Goal: Transaction & Acquisition: Purchase product/service

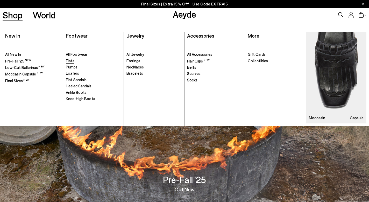
click at [72, 60] on span "Flats" at bounding box center [70, 60] width 9 height 5
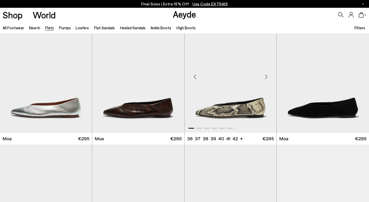
scroll to position [782, 0]
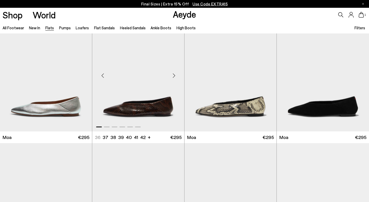
click at [138, 108] on img "1 / 6" at bounding box center [138, 74] width 92 height 116
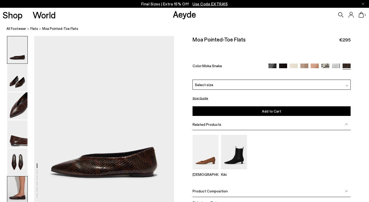
click at [18, 187] on img at bounding box center [17, 189] width 20 height 27
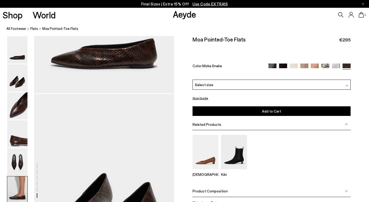
scroll to position [952, 0]
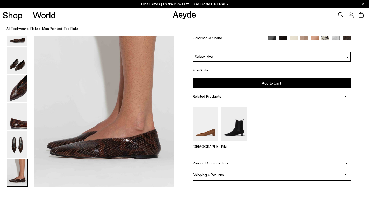
click at [199, 129] on img at bounding box center [206, 124] width 26 height 34
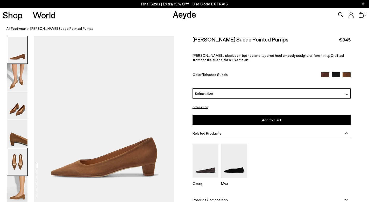
click at [18, 165] on img at bounding box center [17, 161] width 20 height 27
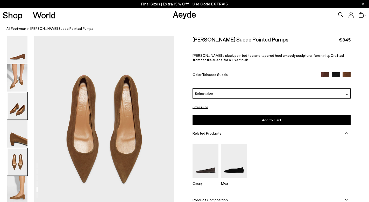
click at [18, 112] on img at bounding box center [17, 105] width 20 height 27
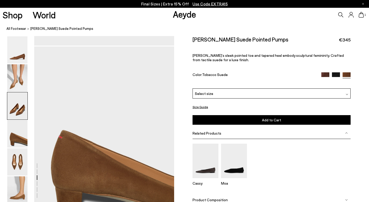
scroll to position [547, 0]
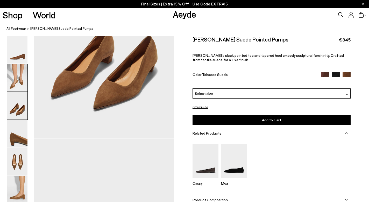
click at [16, 82] on img at bounding box center [17, 77] width 20 height 27
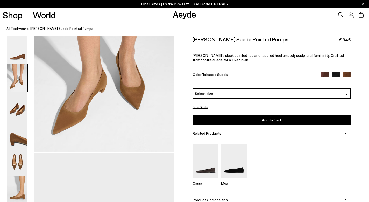
scroll to position [167, 0]
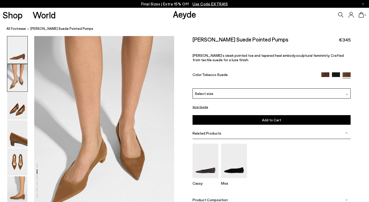
click at [17, 48] on img at bounding box center [17, 49] width 20 height 27
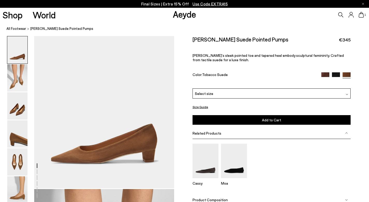
scroll to position [0, 0]
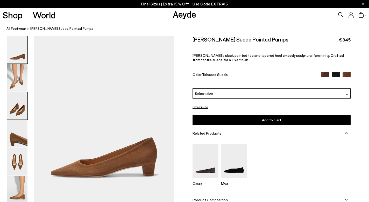
click at [17, 118] on img at bounding box center [17, 105] width 20 height 27
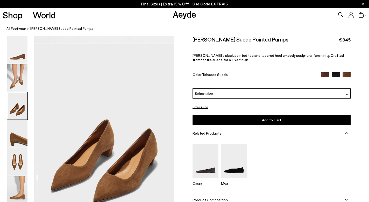
scroll to position [354, 0]
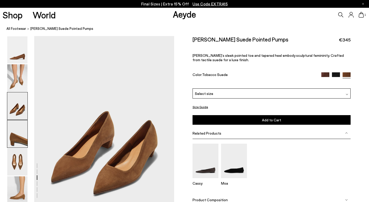
click at [18, 131] on img at bounding box center [17, 133] width 20 height 27
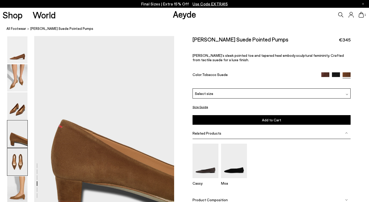
click at [18, 160] on img at bounding box center [17, 161] width 20 height 27
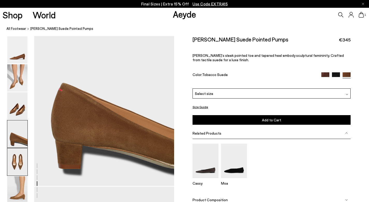
scroll to position [568, 0]
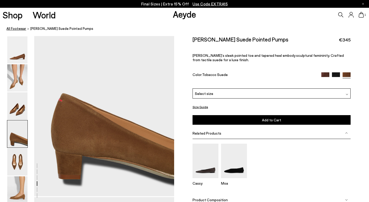
click at [18, 31] on link "All Footwear" at bounding box center [16, 28] width 20 height 5
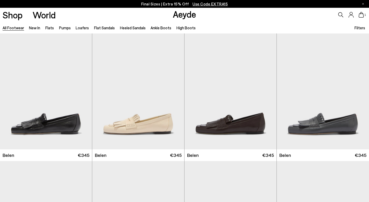
click at [359, 28] on span "Filters" at bounding box center [360, 27] width 11 height 5
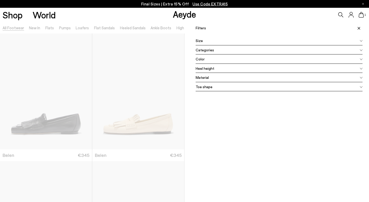
click at [267, 60] on div "Color" at bounding box center [279, 58] width 167 height 9
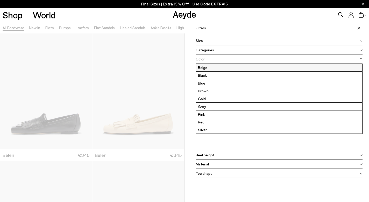
click at [248, 67] on label "Beige" at bounding box center [279, 68] width 166 height 8
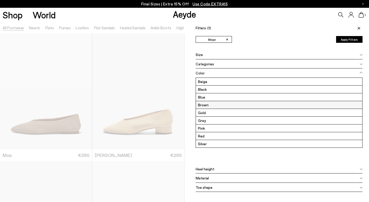
click at [223, 102] on label "Brown" at bounding box center [279, 105] width 166 height 8
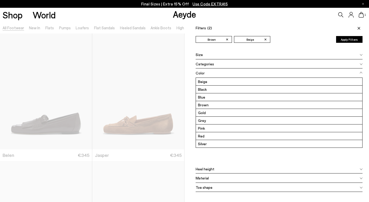
click at [235, 177] on div "Material" at bounding box center [279, 177] width 167 height 9
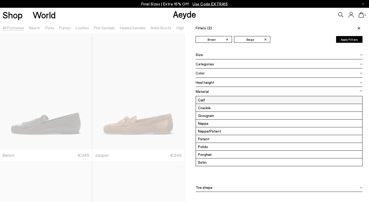
click at [226, 102] on label "Calf" at bounding box center [279, 100] width 166 height 8
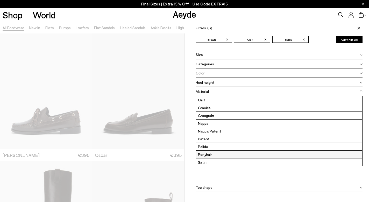
click at [218, 154] on label "Ponyhair" at bounding box center [279, 155] width 166 height 8
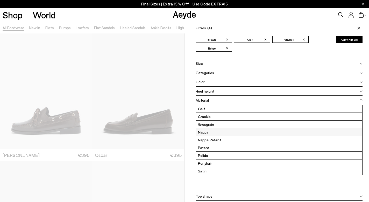
click at [215, 131] on label "Nappa" at bounding box center [279, 132] width 166 height 8
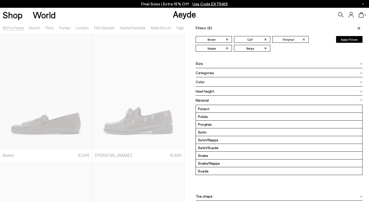
scroll to position [39, 0]
click at [212, 170] on label "Suede" at bounding box center [279, 171] width 166 height 8
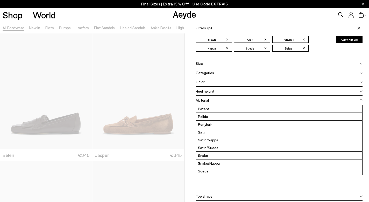
click at [225, 188] on div "Material Calf Crackle Grosgrain Nappa Nappa/Patent Patent Polido" at bounding box center [279, 144] width 167 height 96
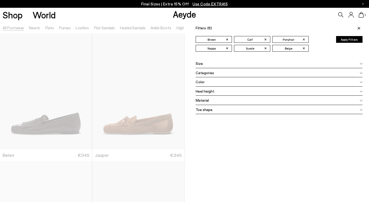
click at [238, 111] on div "Toe shape" at bounding box center [279, 109] width 167 height 9
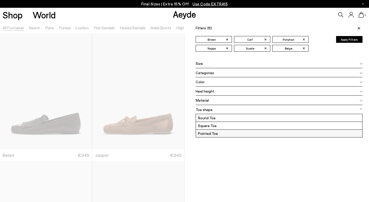
click at [223, 134] on label "Pointed Toe" at bounding box center [279, 134] width 166 height 8
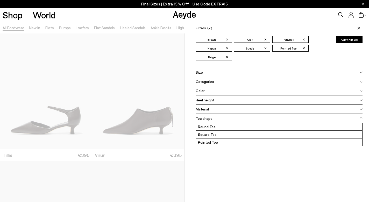
click at [347, 39] on button "Apply Filters" at bounding box center [349, 39] width 26 height 7
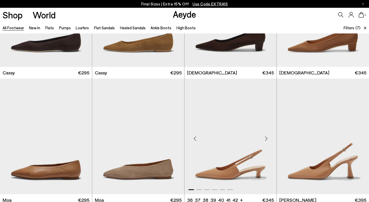
scroll to position [147, 0]
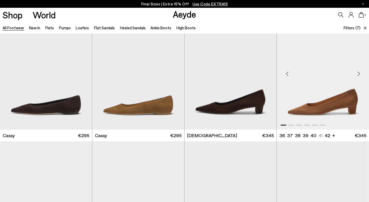
click at [339, 112] on img "1 / 6" at bounding box center [323, 72] width 92 height 116
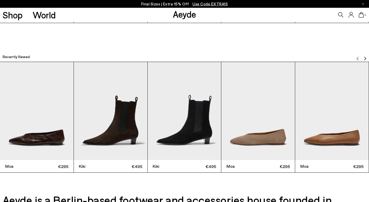
scroll to position [1265, 0]
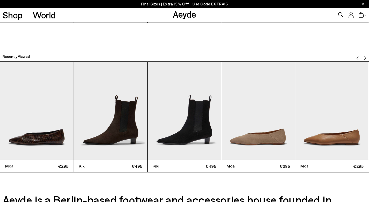
click at [247, 141] on img "4 / 9" at bounding box center [258, 111] width 74 height 98
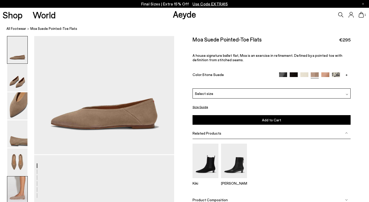
click at [19, 185] on img at bounding box center [17, 189] width 20 height 27
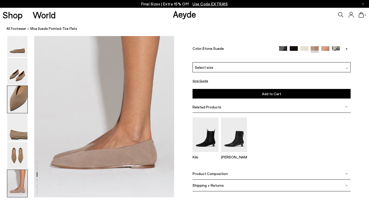
scroll to position [952, 0]
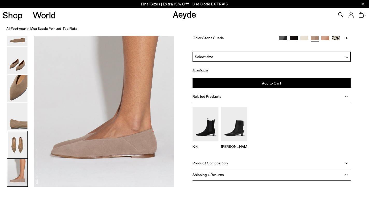
click at [23, 145] on img at bounding box center [17, 144] width 20 height 27
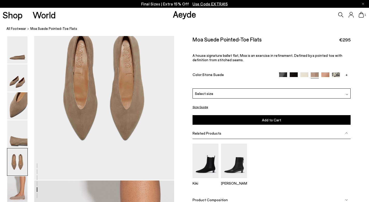
scroll to position [729, 0]
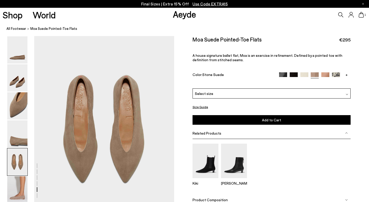
click at [325, 72] on img at bounding box center [325, 76] width 8 height 8
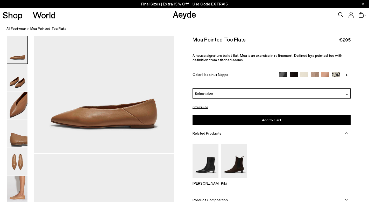
scroll to position [51, 0]
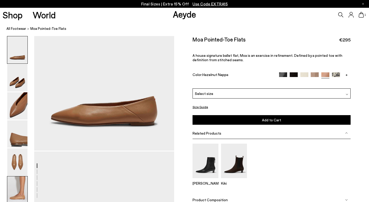
click at [17, 186] on img at bounding box center [17, 189] width 20 height 27
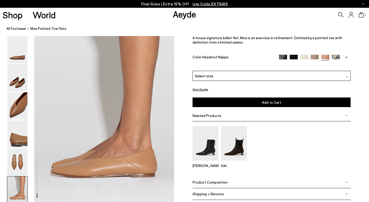
scroll to position [952, 0]
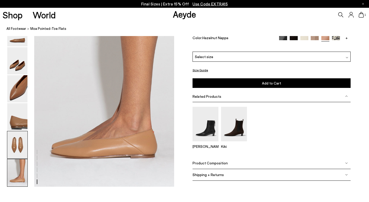
click at [24, 146] on img at bounding box center [17, 144] width 20 height 27
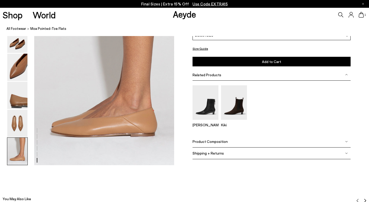
scroll to position [983, 0]
